Goal: Task Accomplishment & Management: Use online tool/utility

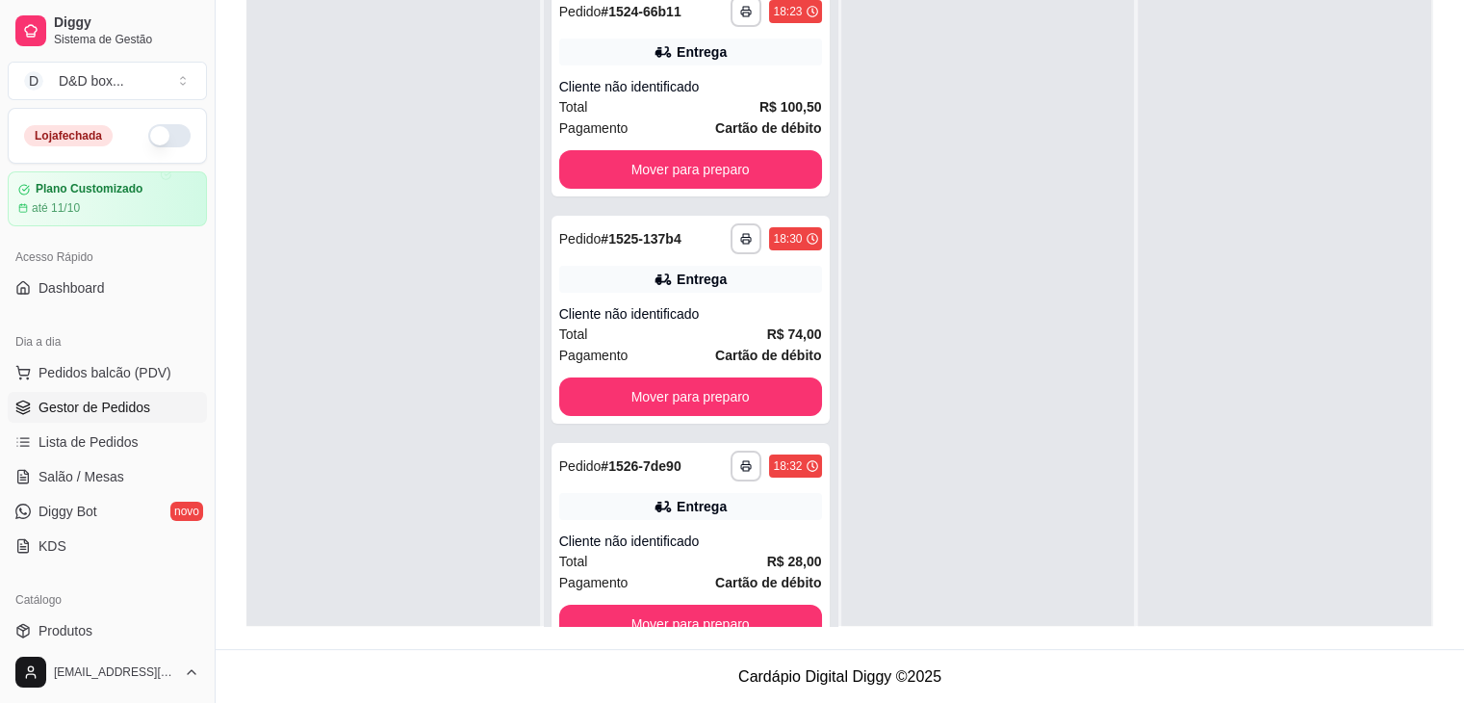
scroll to position [54, 0]
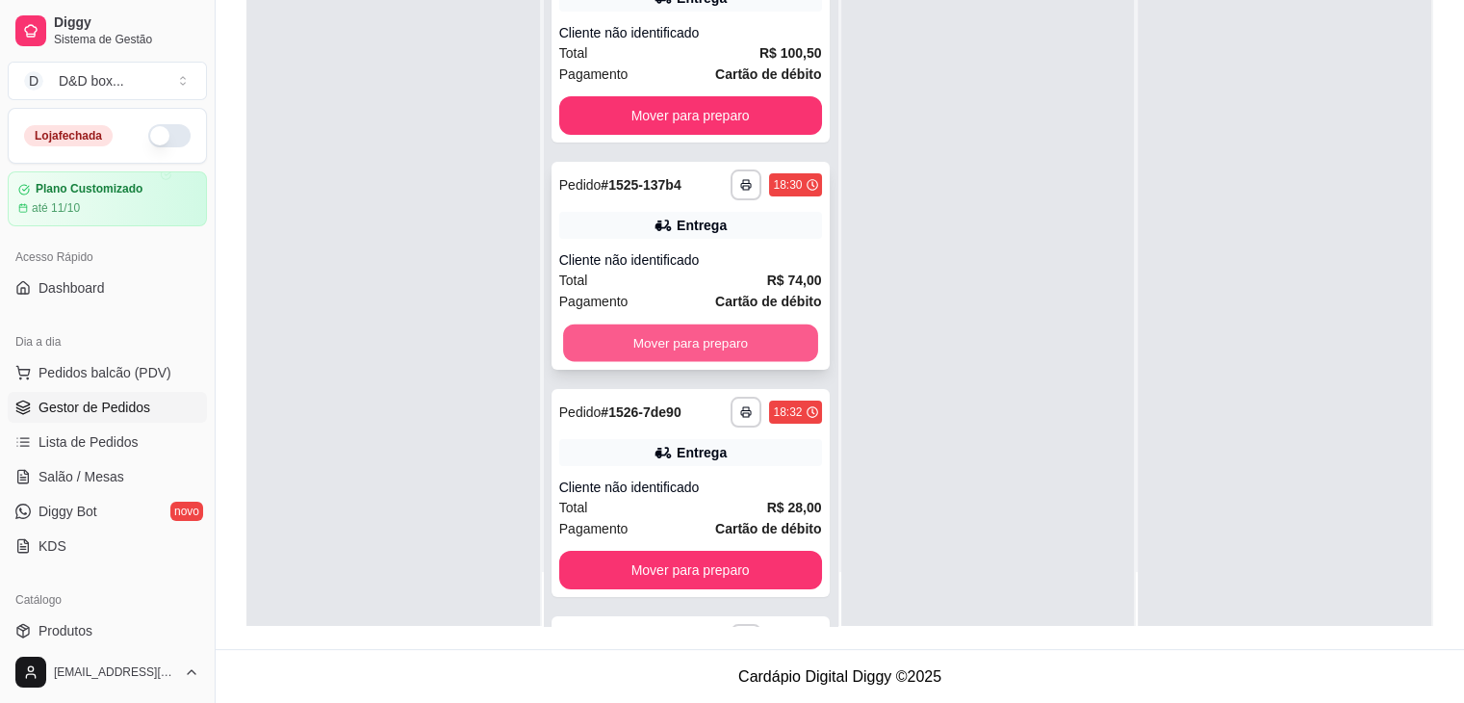
click at [708, 336] on button "Mover para preparo" at bounding box center [690, 343] width 255 height 38
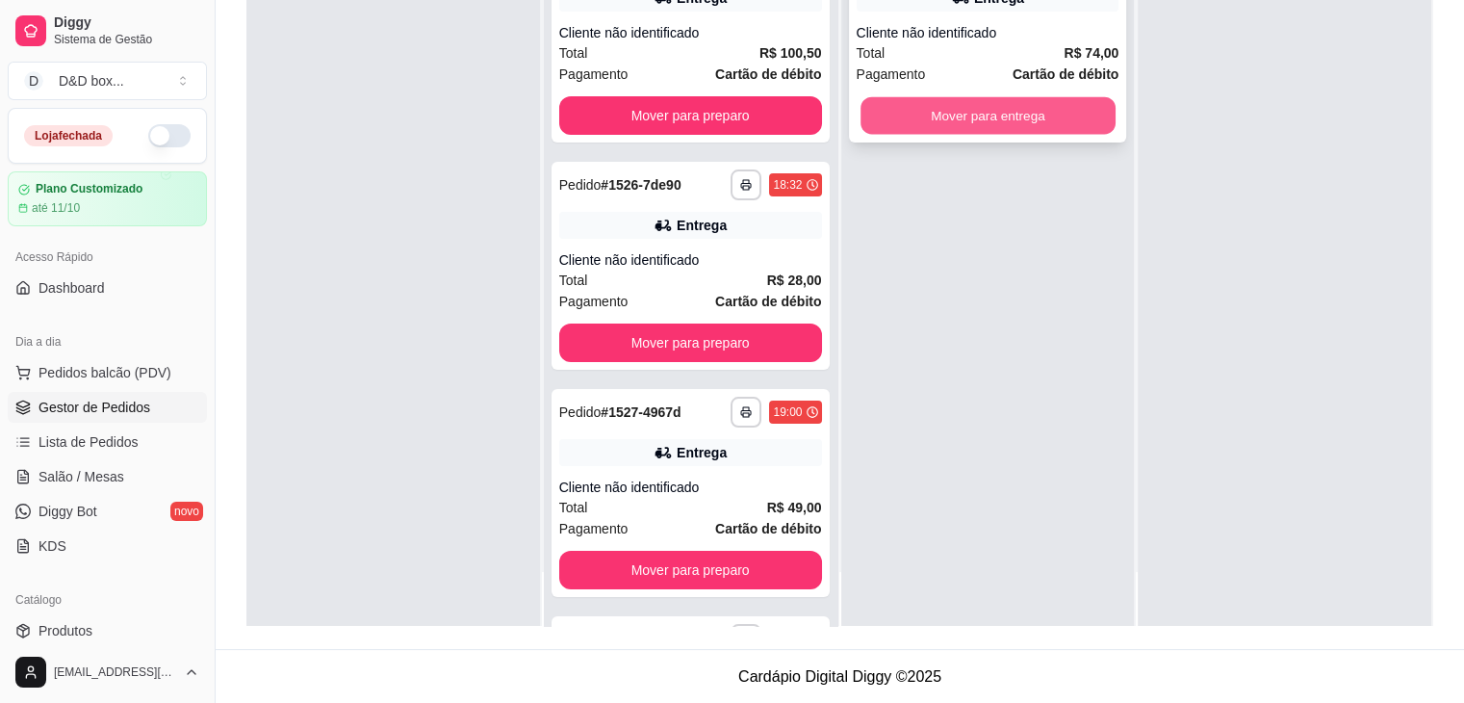
click at [894, 113] on button "Mover para entrega" at bounding box center [987, 116] width 255 height 38
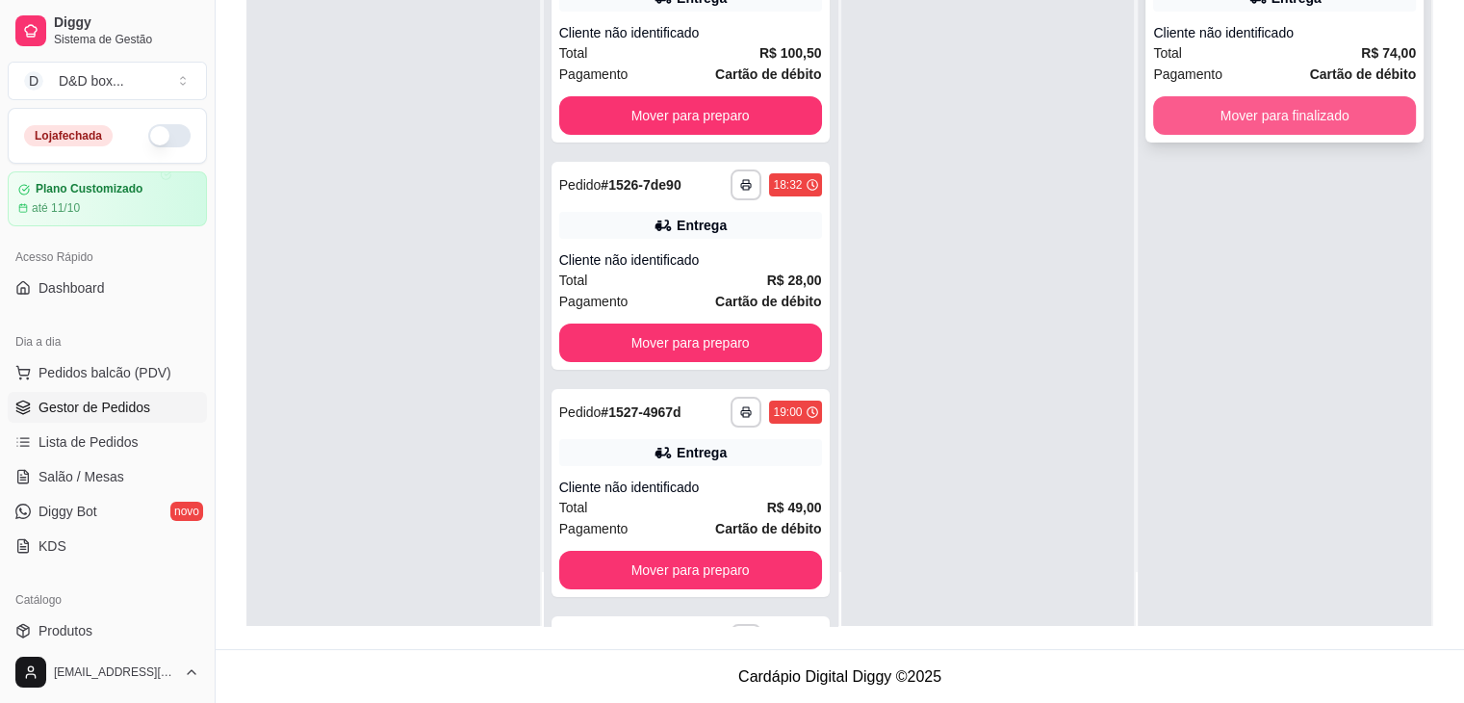
click at [1173, 106] on button "Mover para finalizado" at bounding box center [1284, 115] width 263 height 38
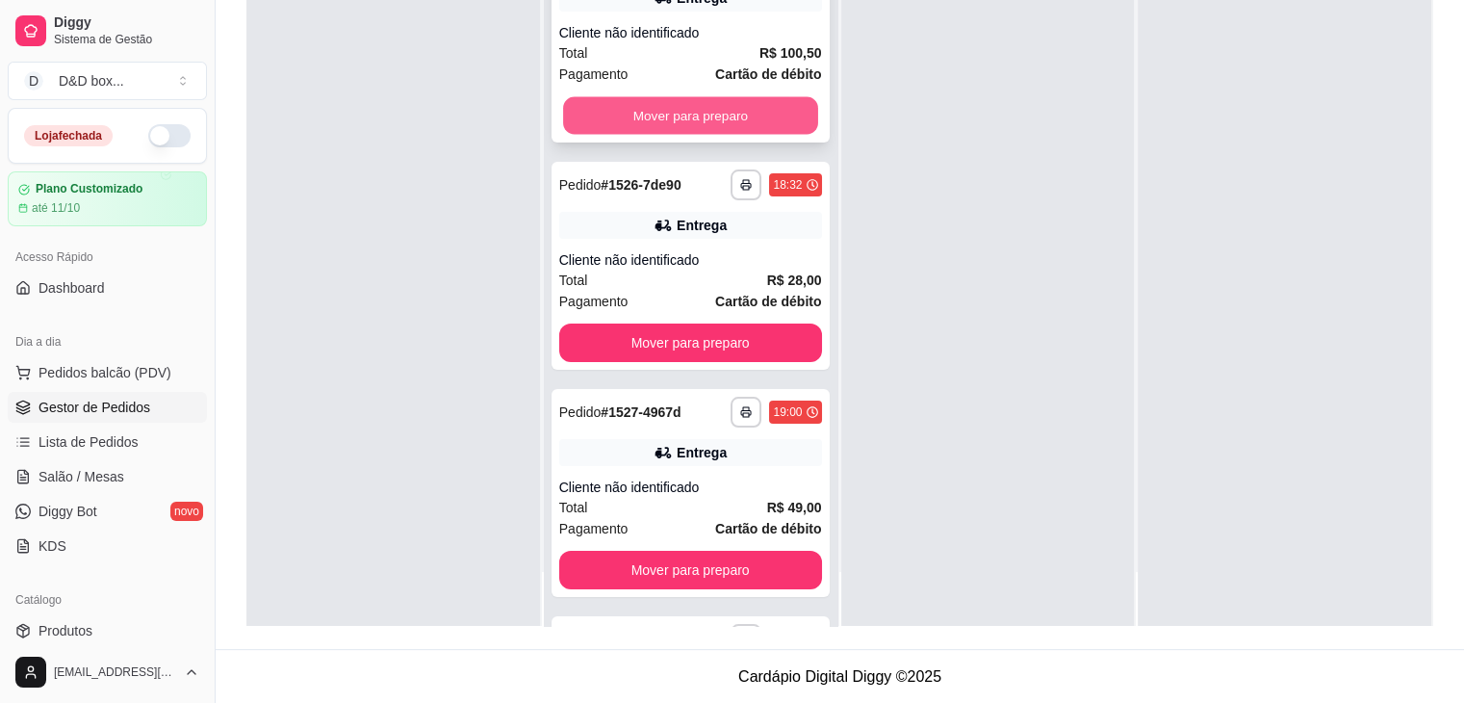
click at [783, 98] on button "Mover para preparo" at bounding box center [690, 116] width 255 height 38
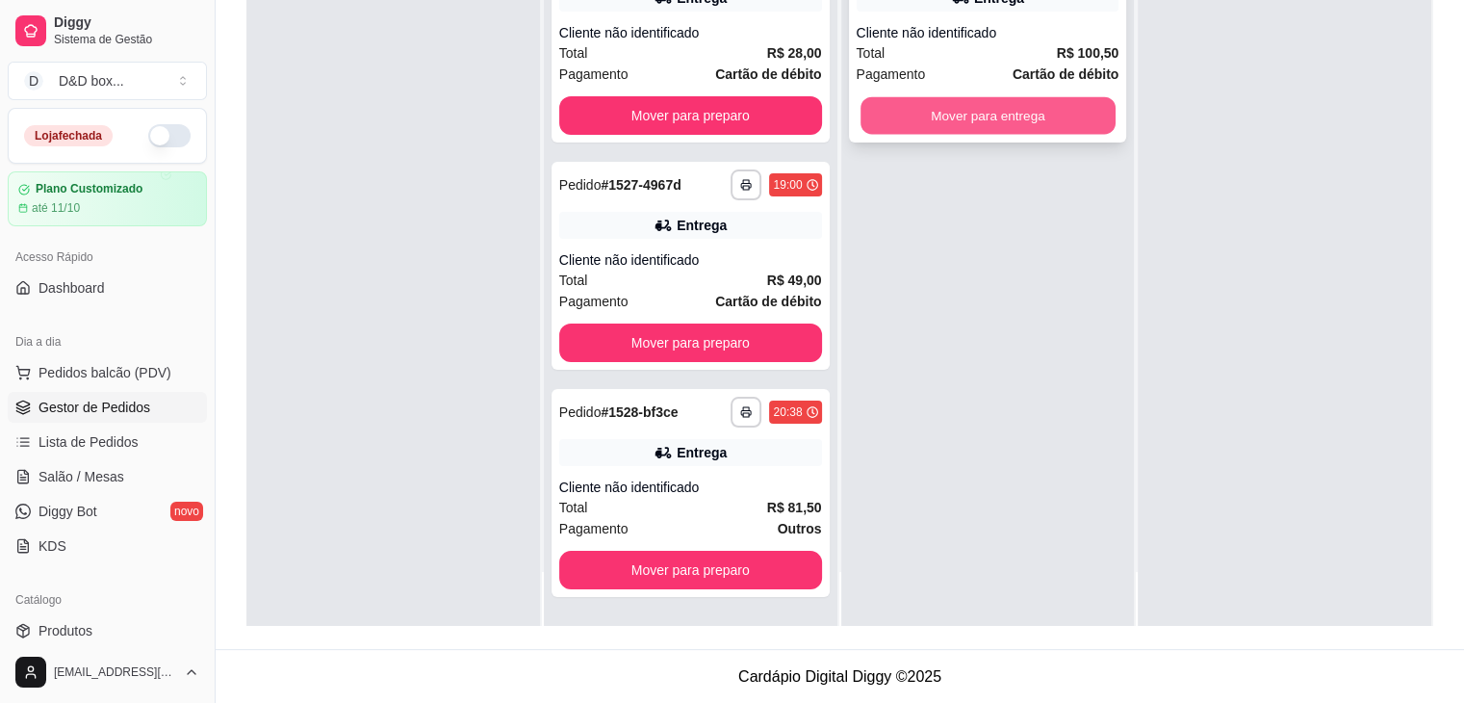
click at [1052, 107] on button "Mover para entrega" at bounding box center [987, 116] width 255 height 38
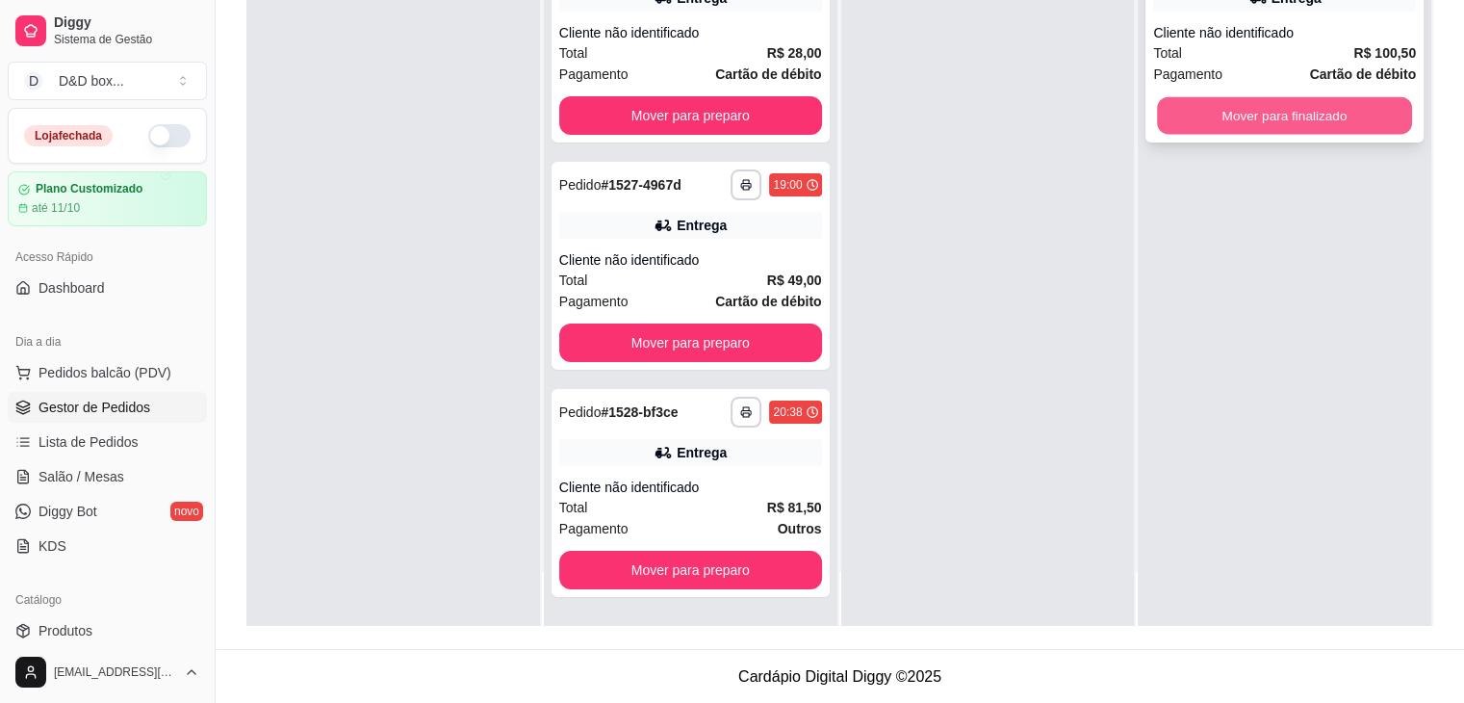
click at [1167, 108] on button "Mover para finalizado" at bounding box center [1284, 116] width 255 height 38
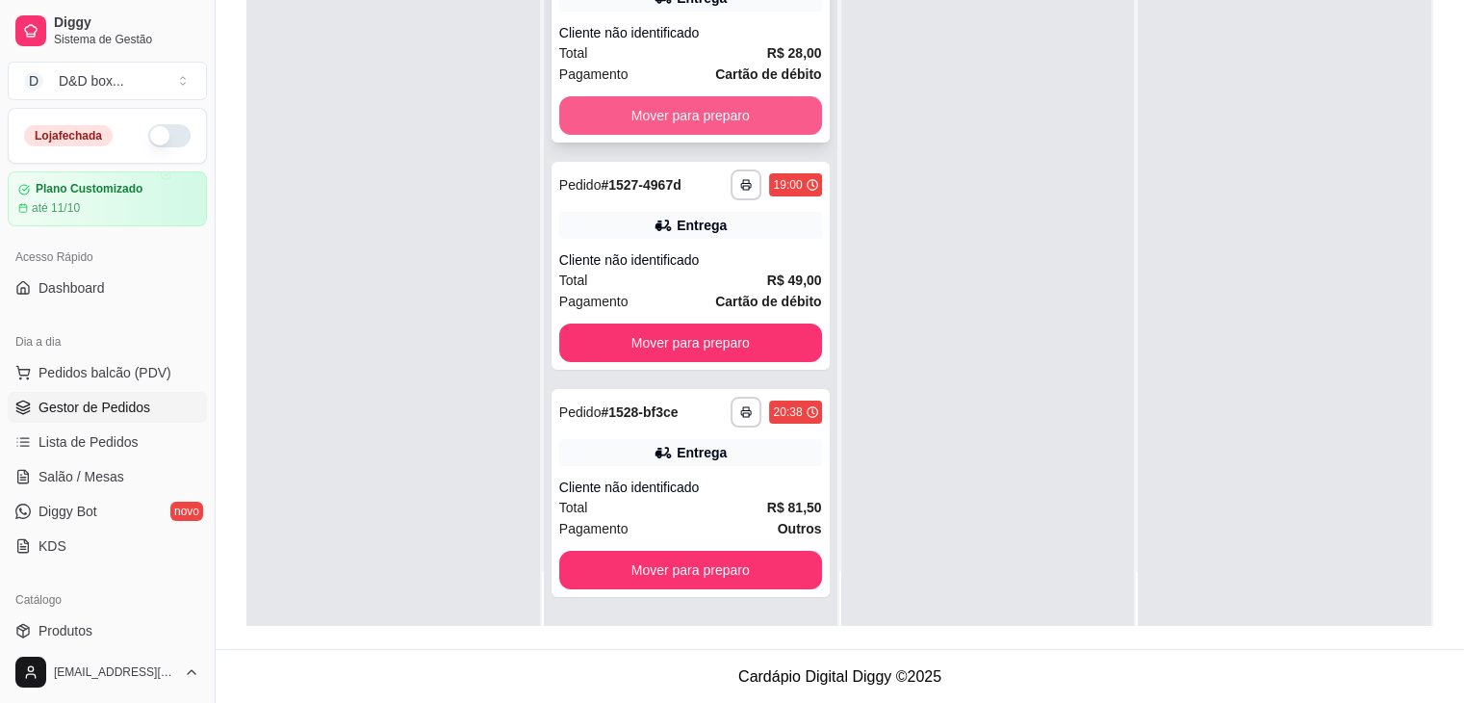
click at [782, 101] on button "Mover para preparo" at bounding box center [690, 115] width 263 height 38
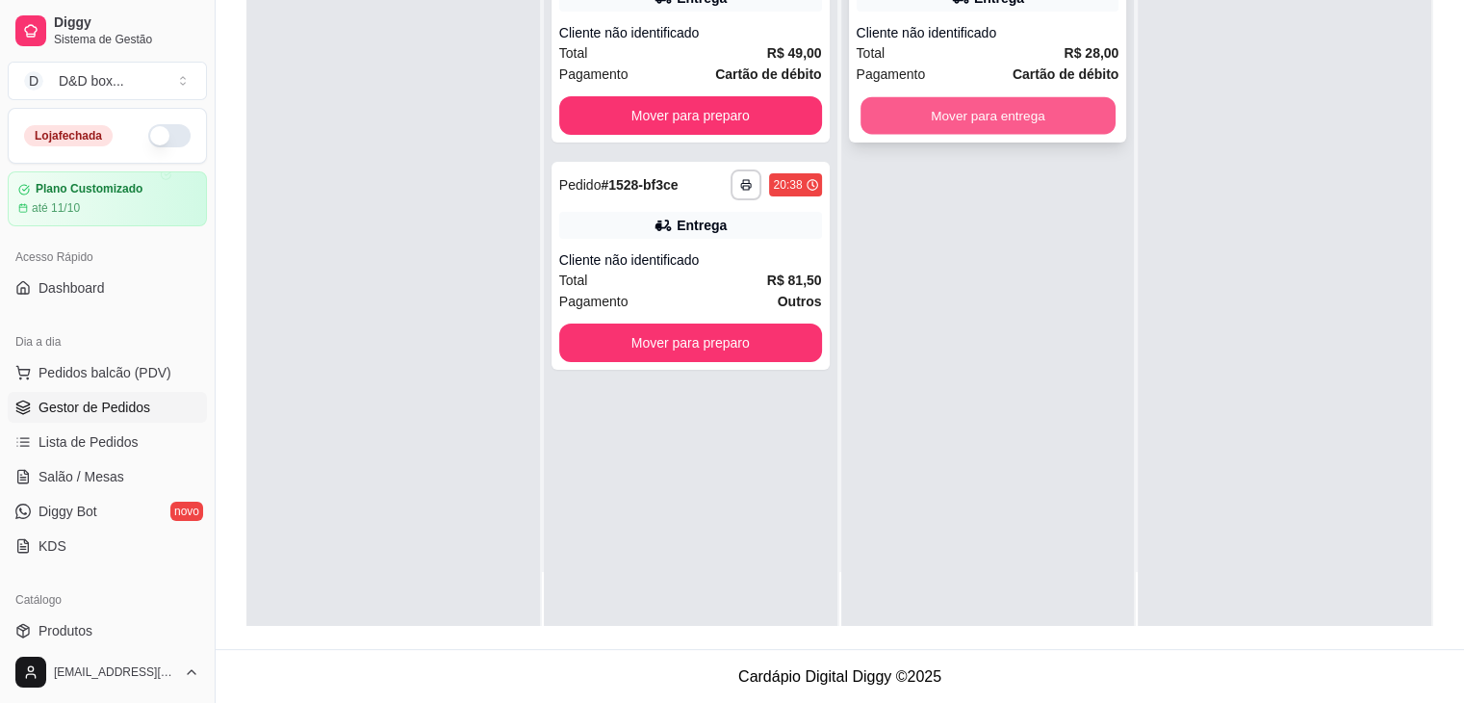
click at [1064, 113] on button "Mover para entrega" at bounding box center [987, 116] width 255 height 38
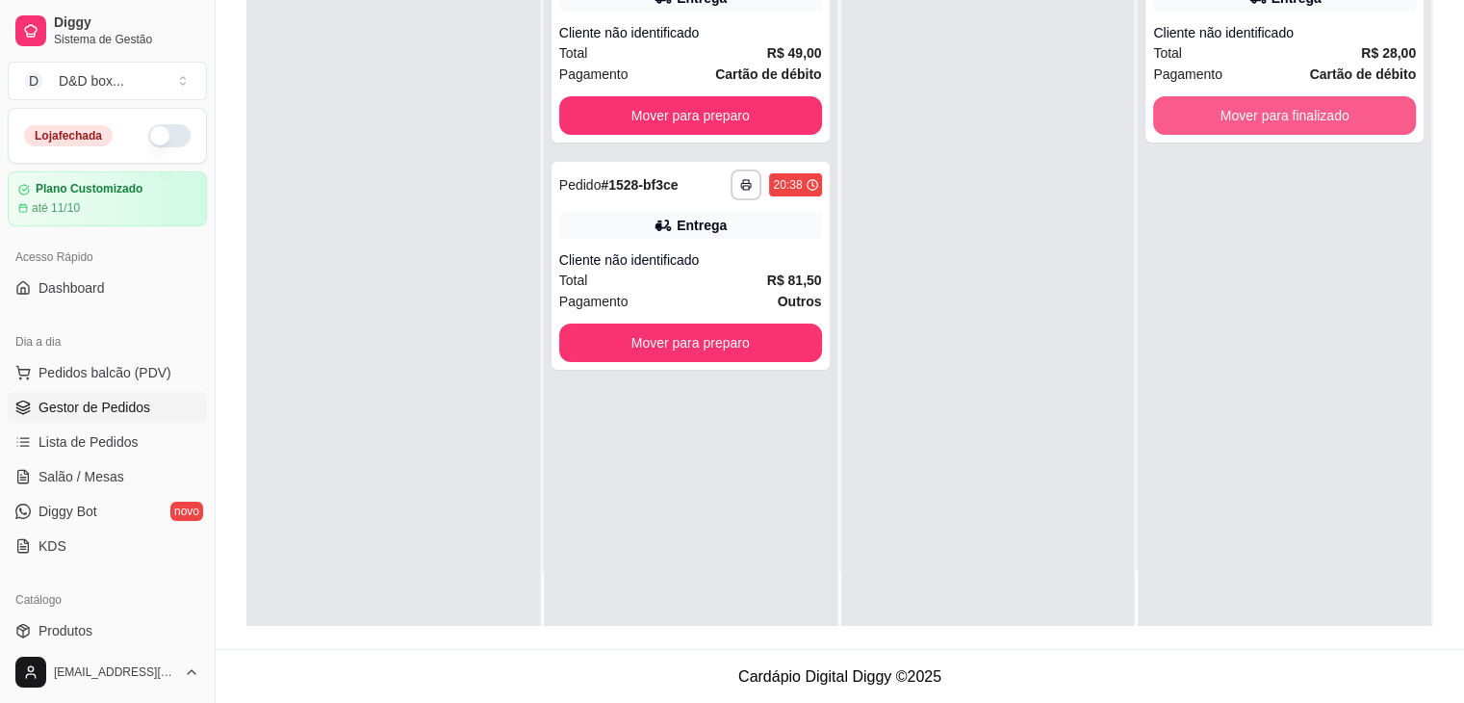
click at [1174, 106] on button "Mover para finalizado" at bounding box center [1284, 115] width 263 height 38
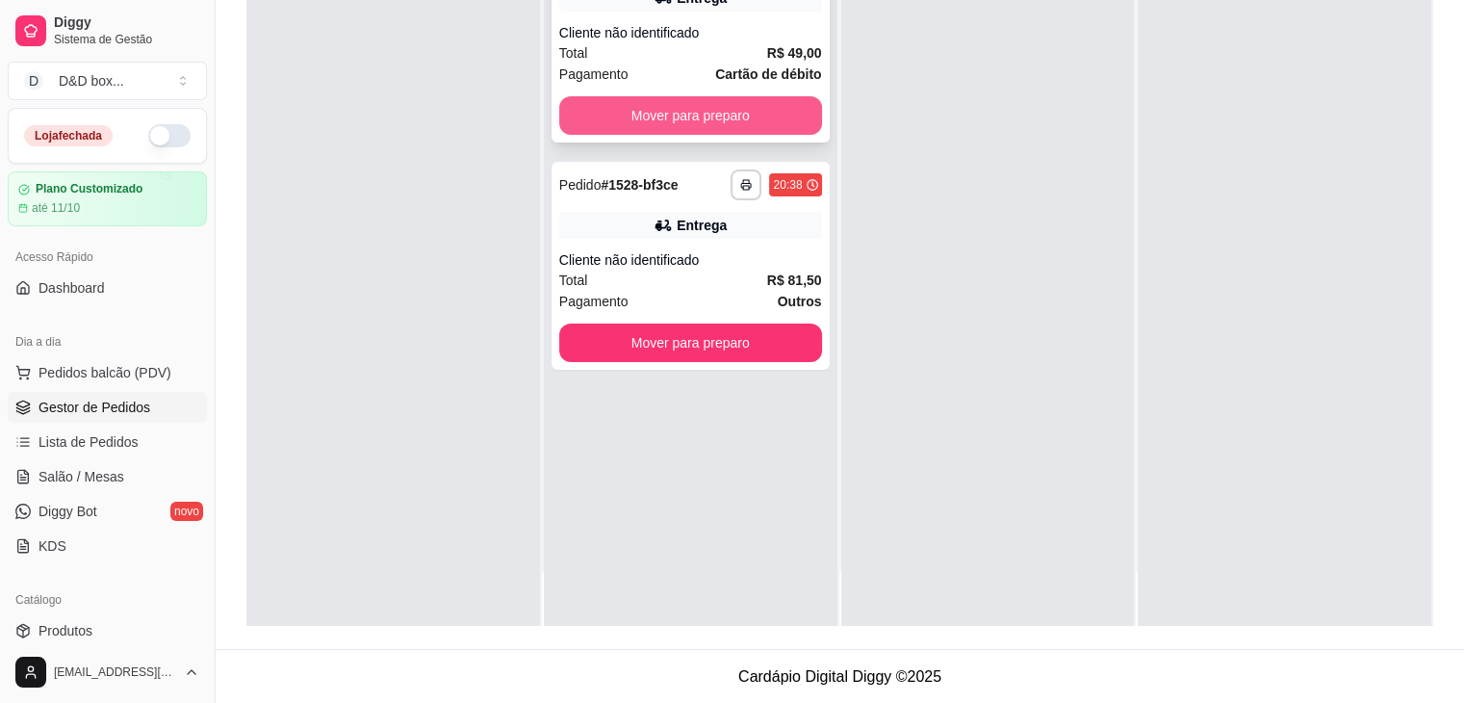
click at [793, 109] on button "Mover para preparo" at bounding box center [690, 115] width 263 height 38
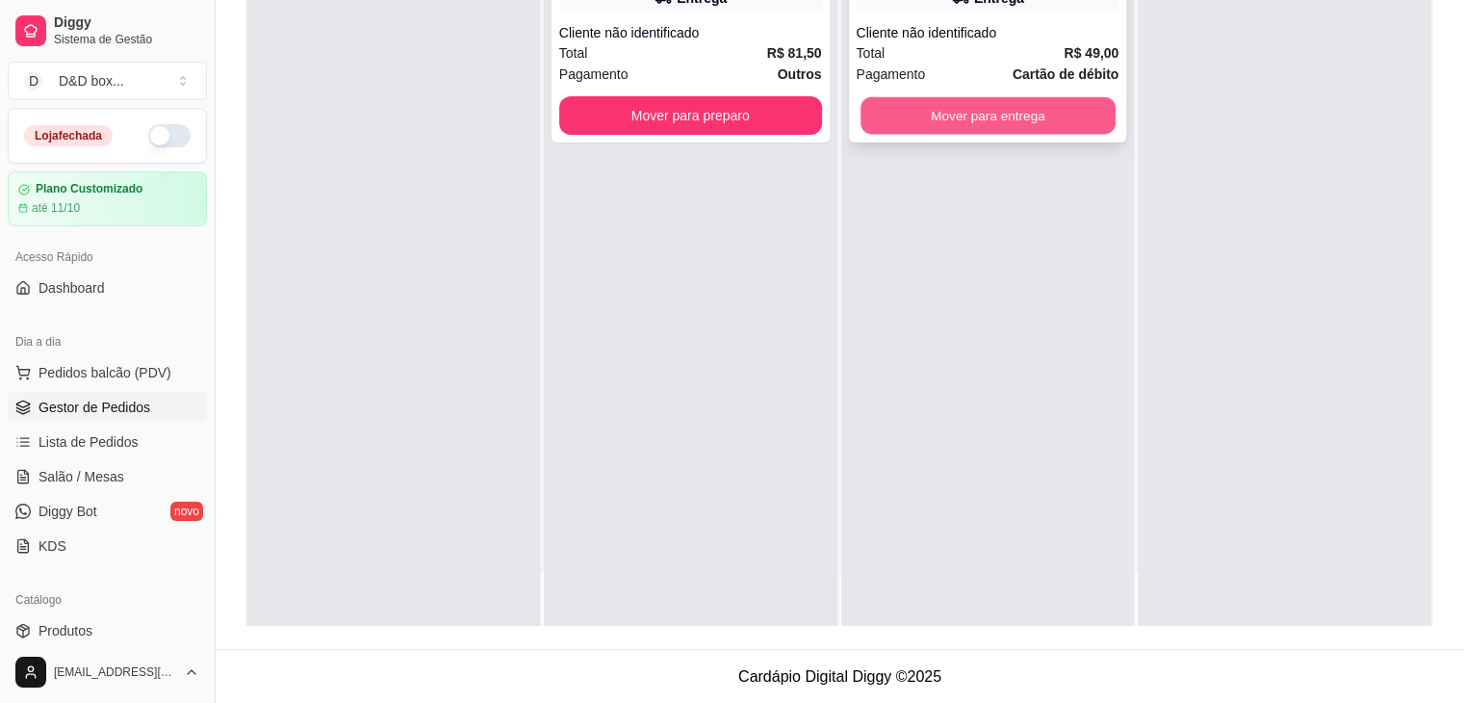
click at [1097, 121] on button "Mover para entrega" at bounding box center [987, 116] width 255 height 38
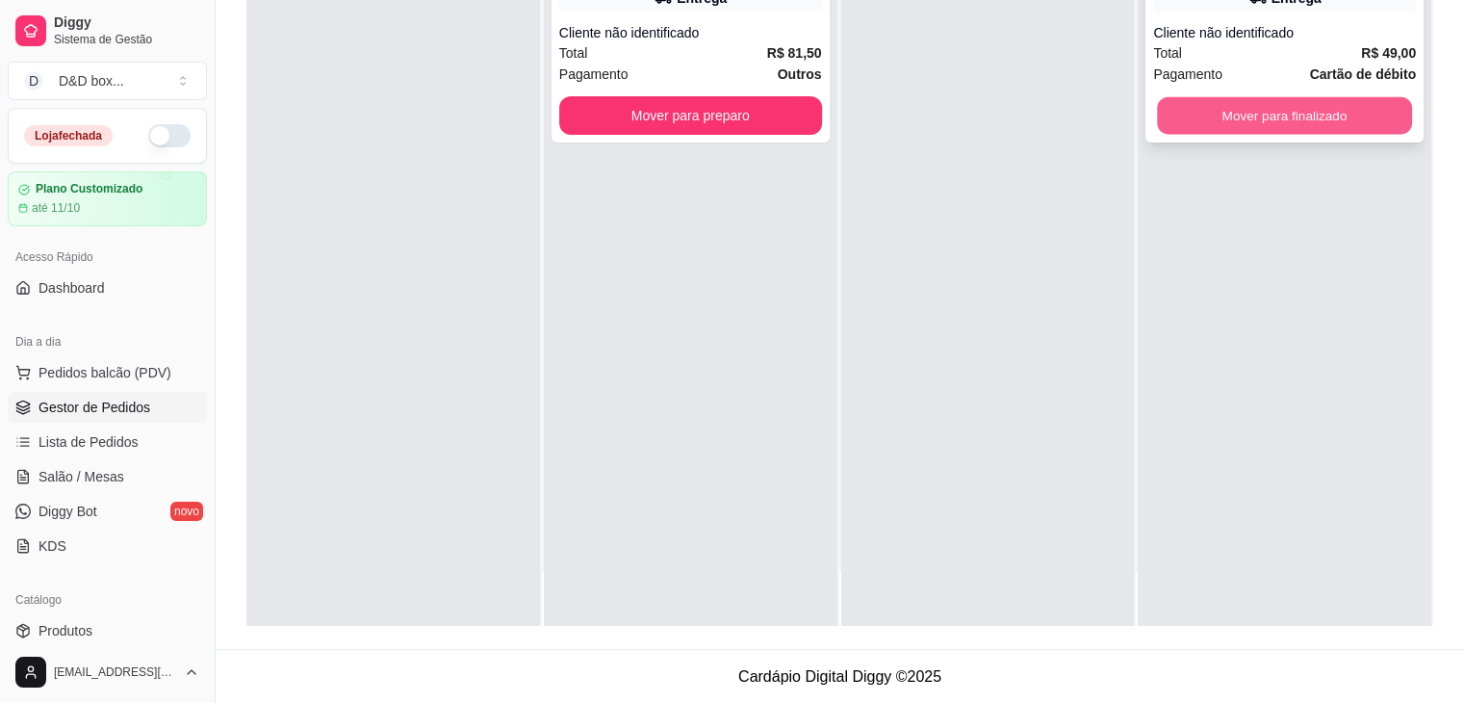
click at [1178, 113] on button "Mover para finalizado" at bounding box center [1284, 116] width 255 height 38
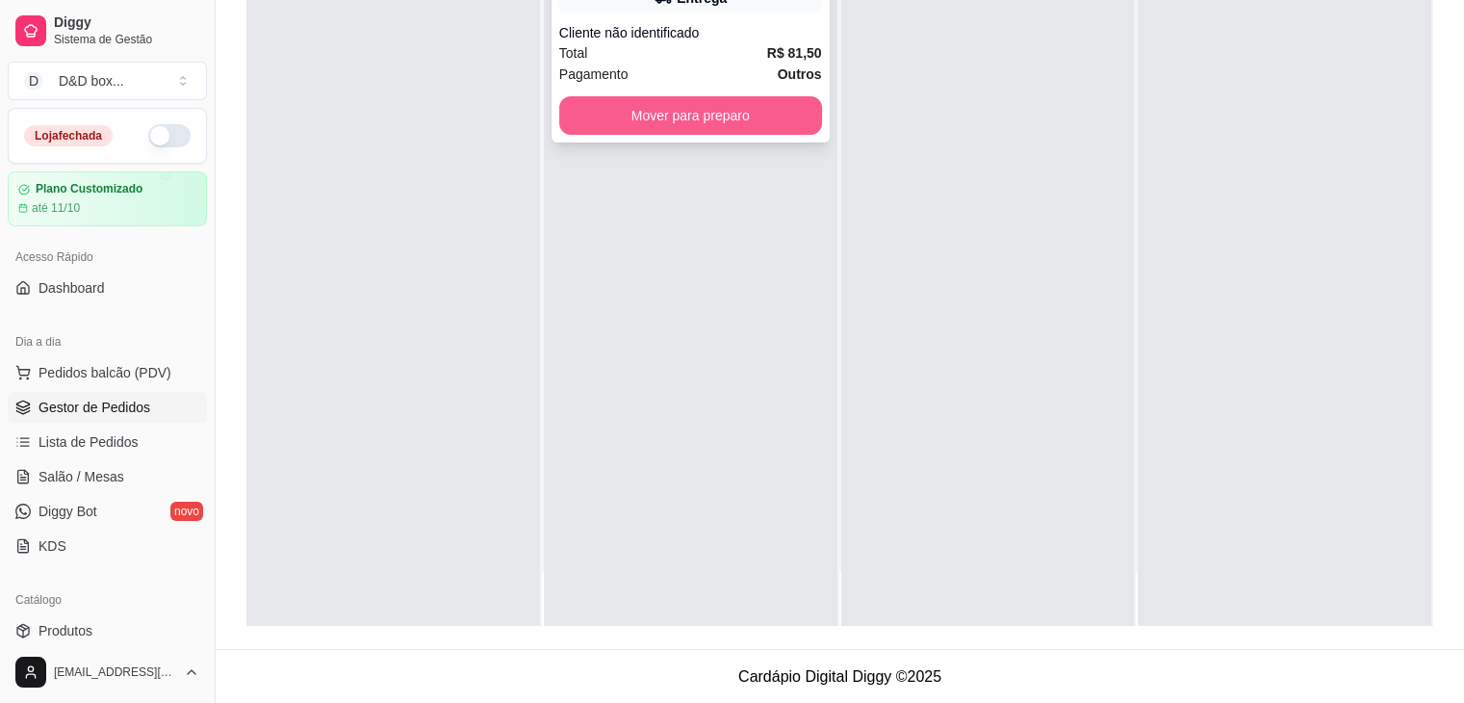
click at [796, 119] on button "Mover para preparo" at bounding box center [690, 115] width 263 height 38
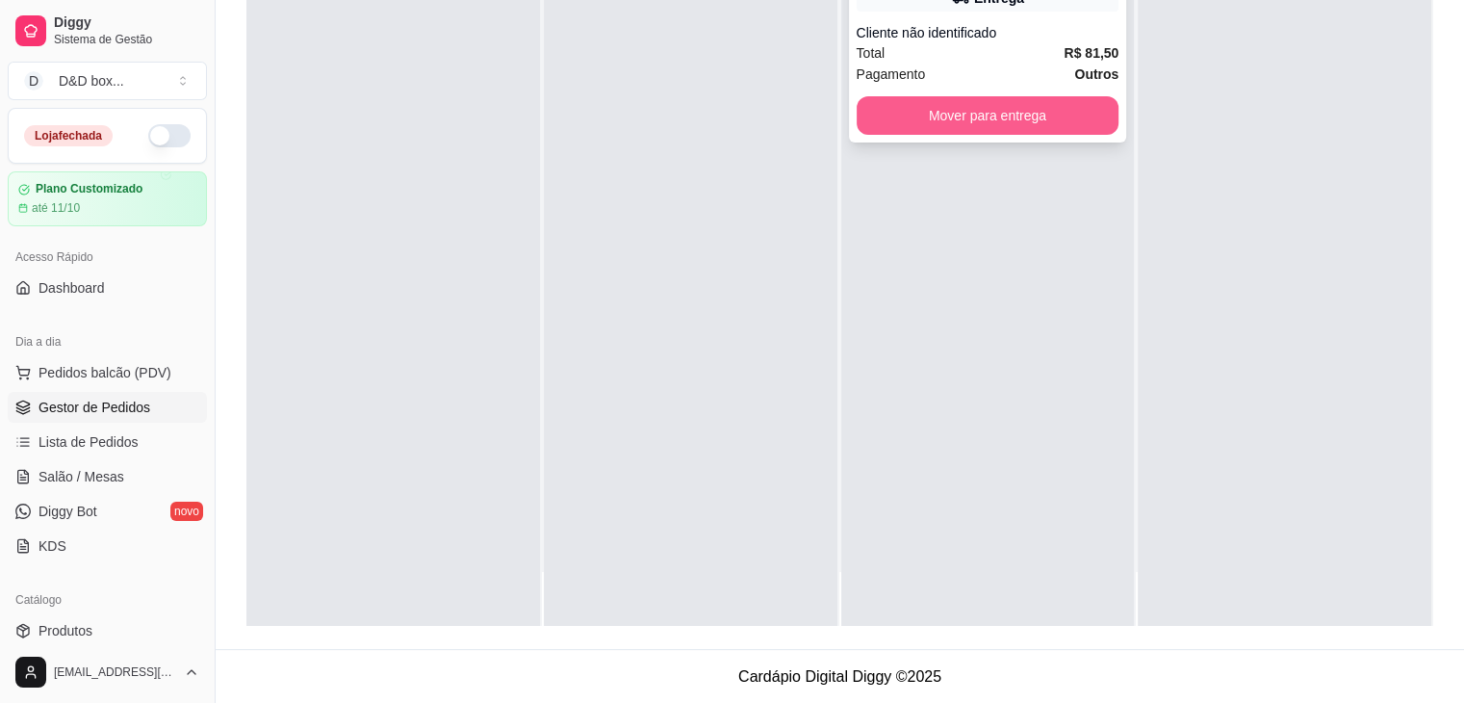
click at [1068, 114] on button "Mover para entrega" at bounding box center [988, 115] width 263 height 38
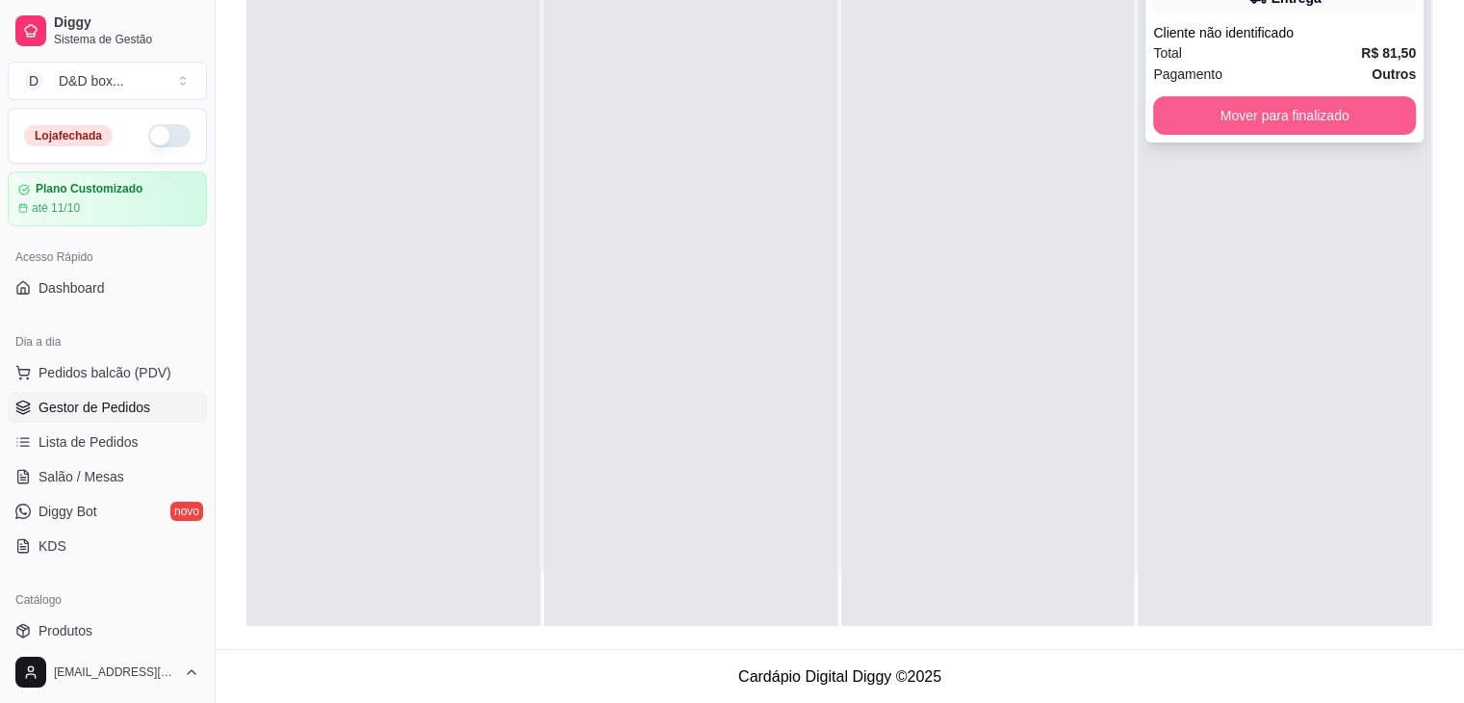
click at [1165, 106] on button "Mover para finalizado" at bounding box center [1284, 115] width 263 height 38
